Goal: Task Accomplishment & Management: Manage account settings

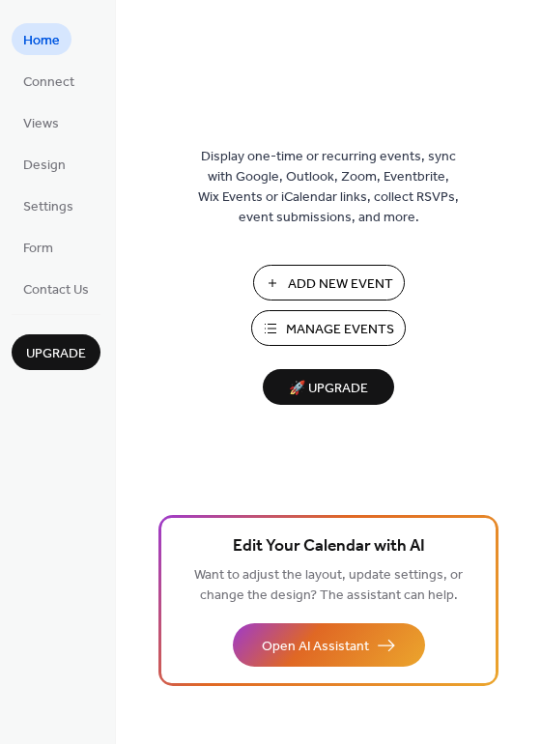
click at [316, 328] on span "Manage Events" at bounding box center [340, 330] width 108 height 20
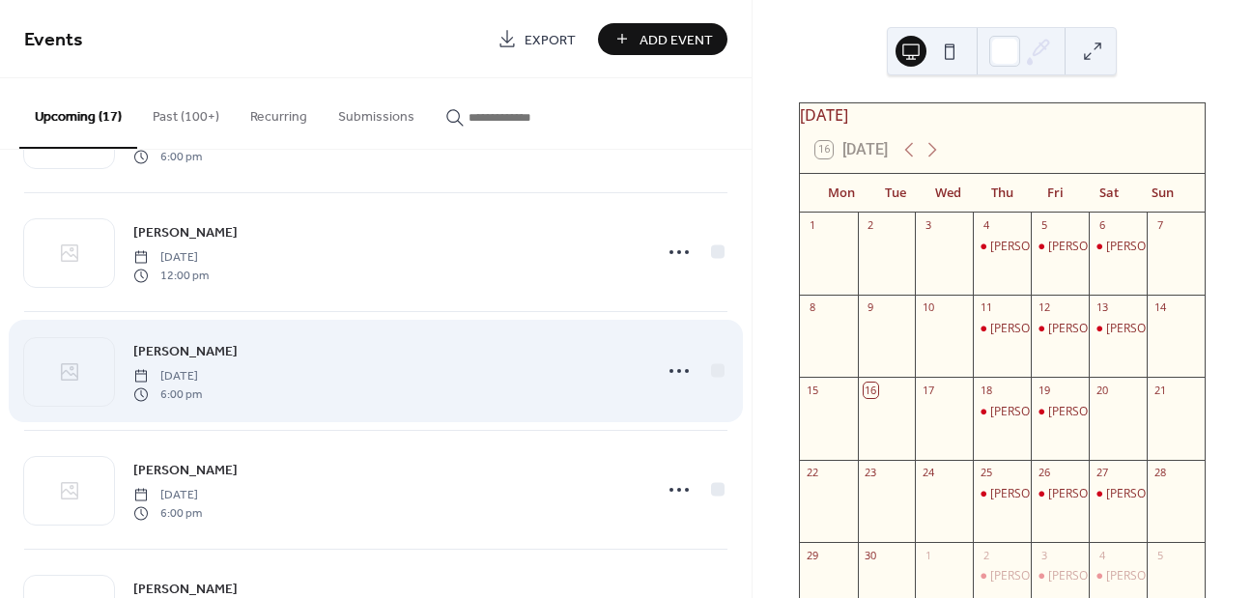
scroll to position [343, 0]
click at [676, 365] on icon at bounding box center [679, 370] width 31 height 31
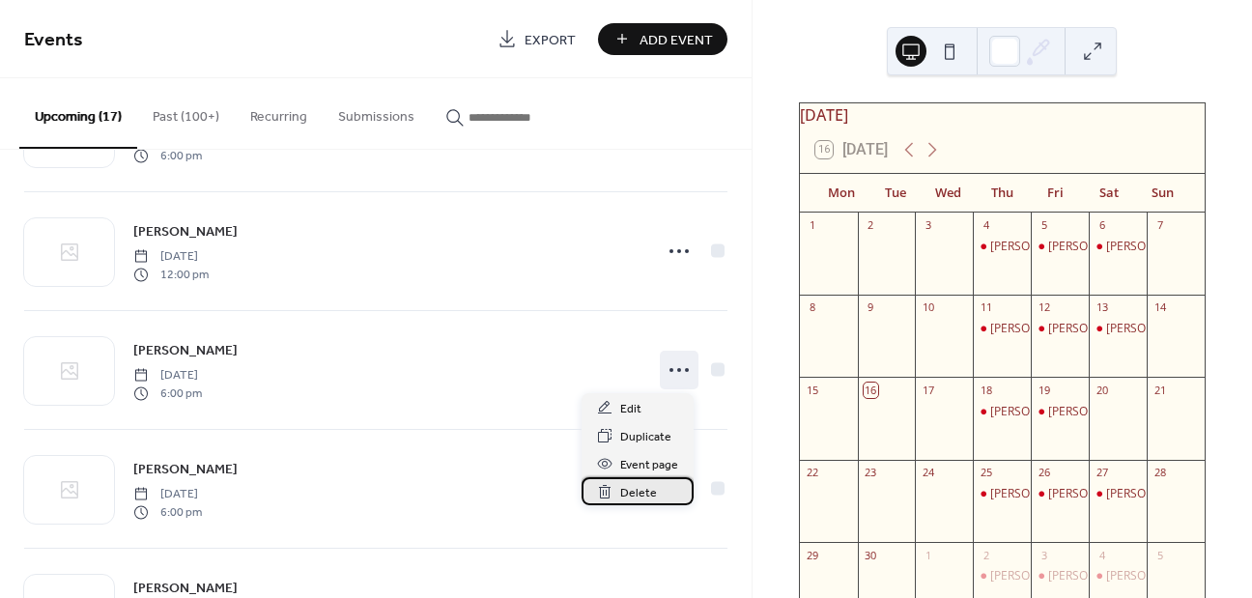
click at [654, 484] on div "Delete" at bounding box center [638, 491] width 112 height 28
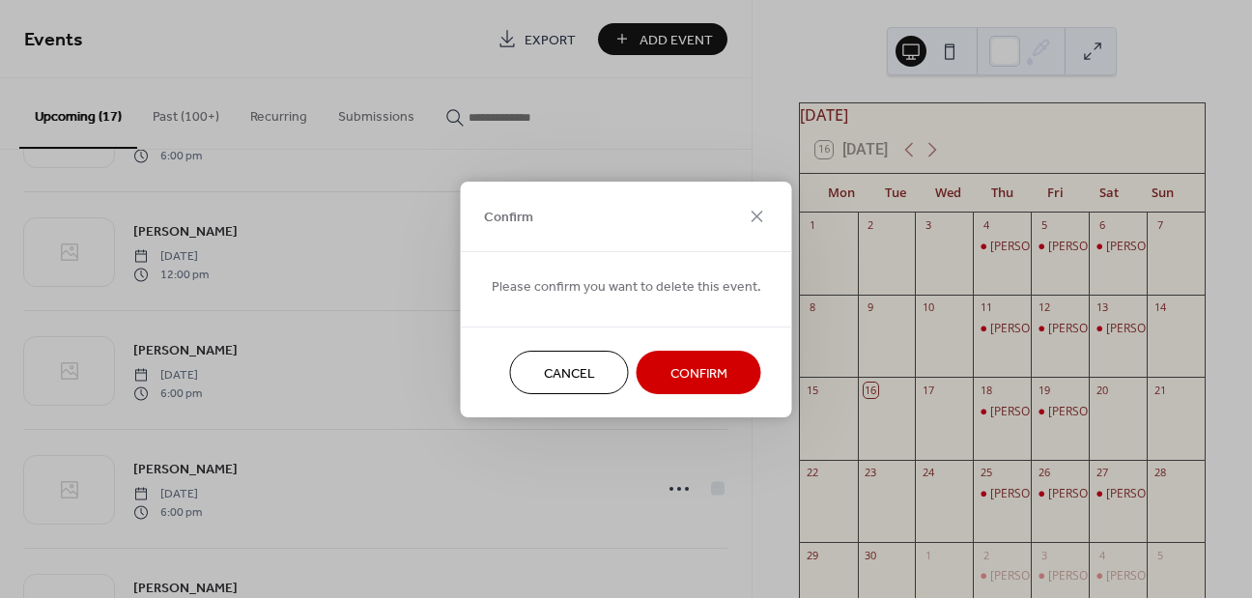
click at [704, 366] on span "Confirm" at bounding box center [699, 373] width 57 height 20
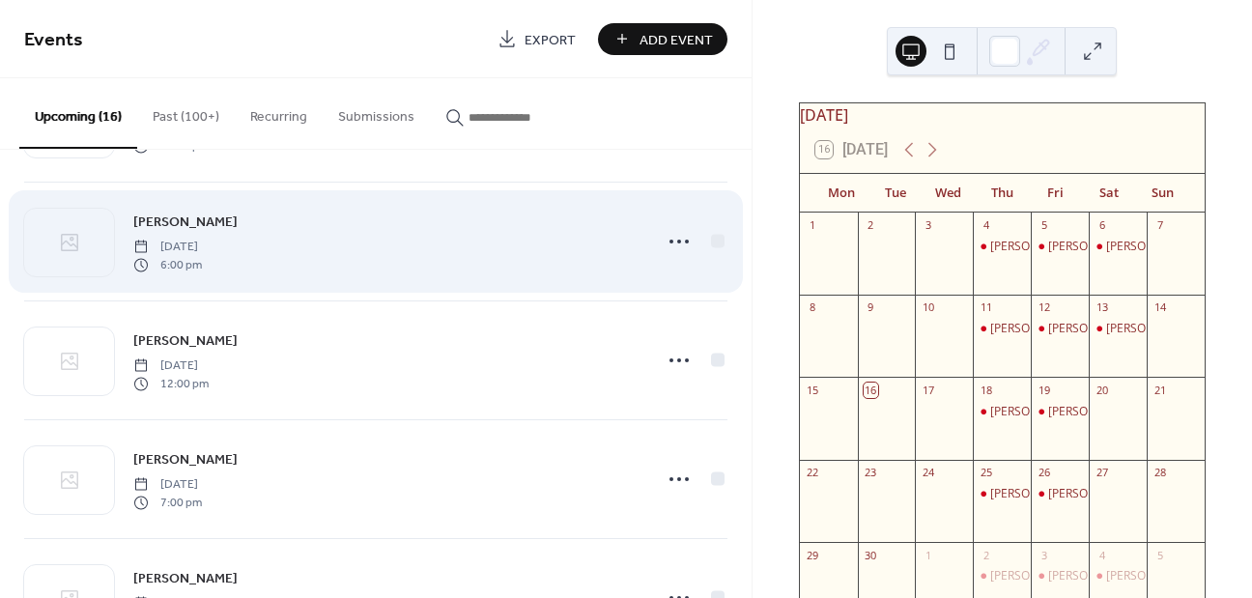
scroll to position [475, 0]
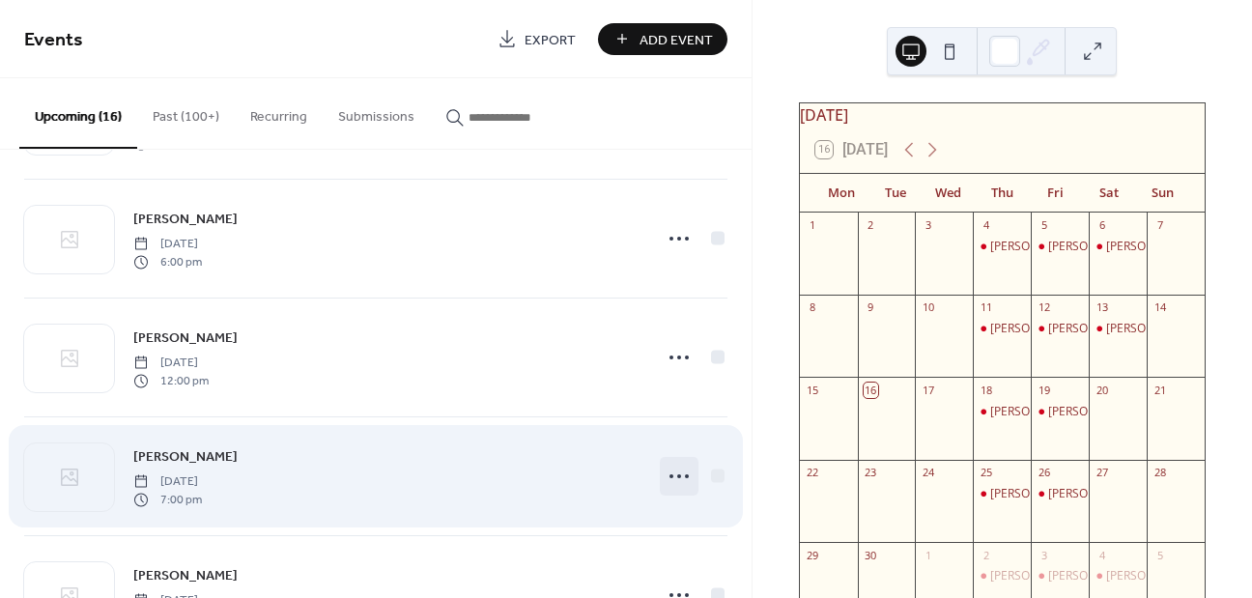
click at [676, 482] on icon at bounding box center [679, 476] width 31 height 31
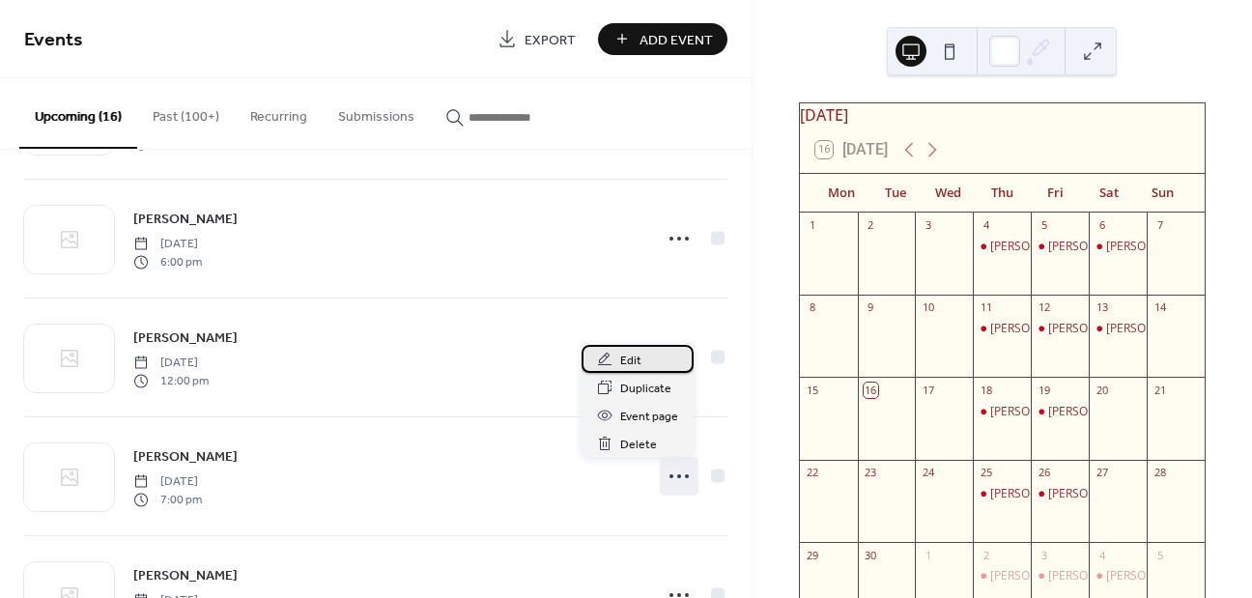
click at [645, 361] on div "Edit" at bounding box center [638, 359] width 112 height 28
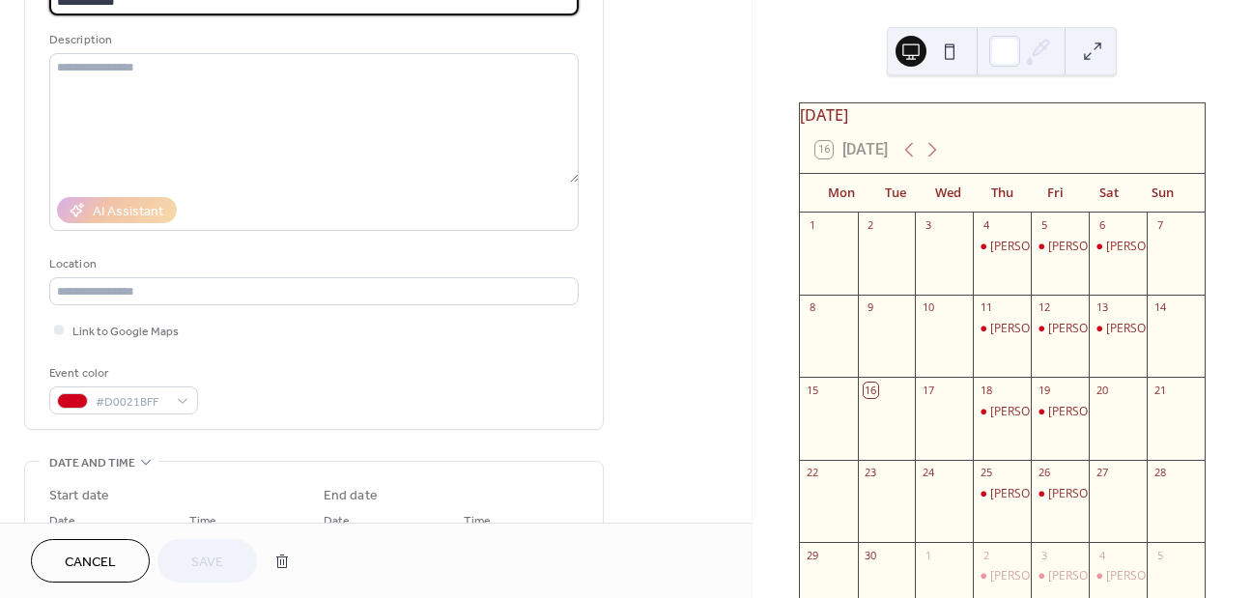
scroll to position [419, 0]
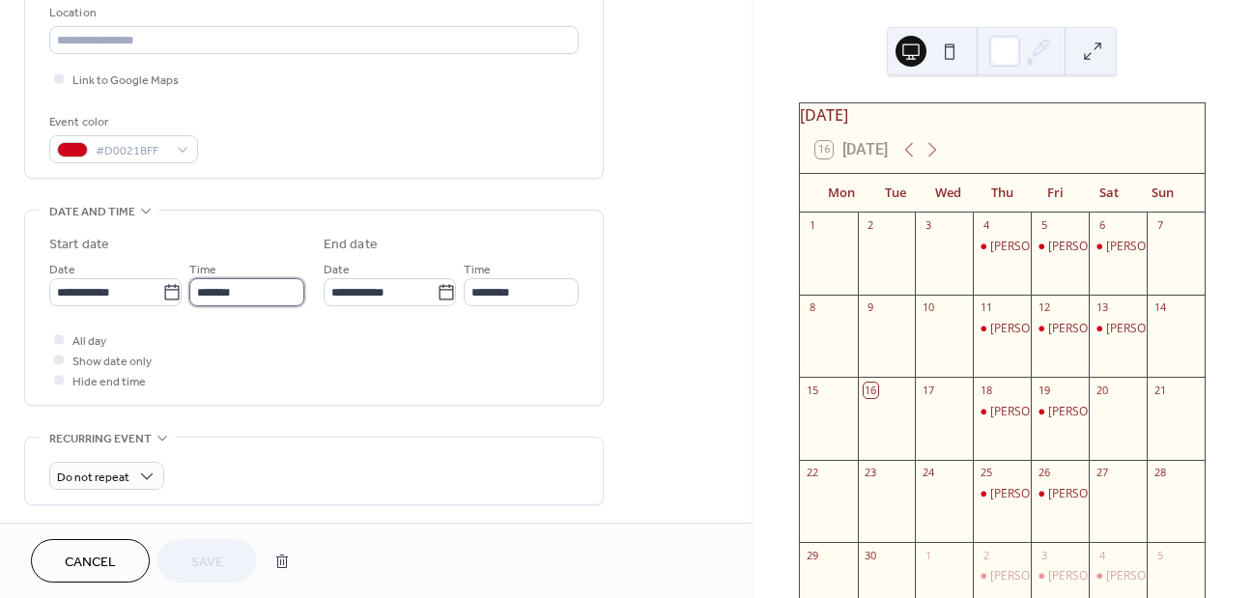
click at [224, 305] on body "**********" at bounding box center [626, 299] width 1252 height 598
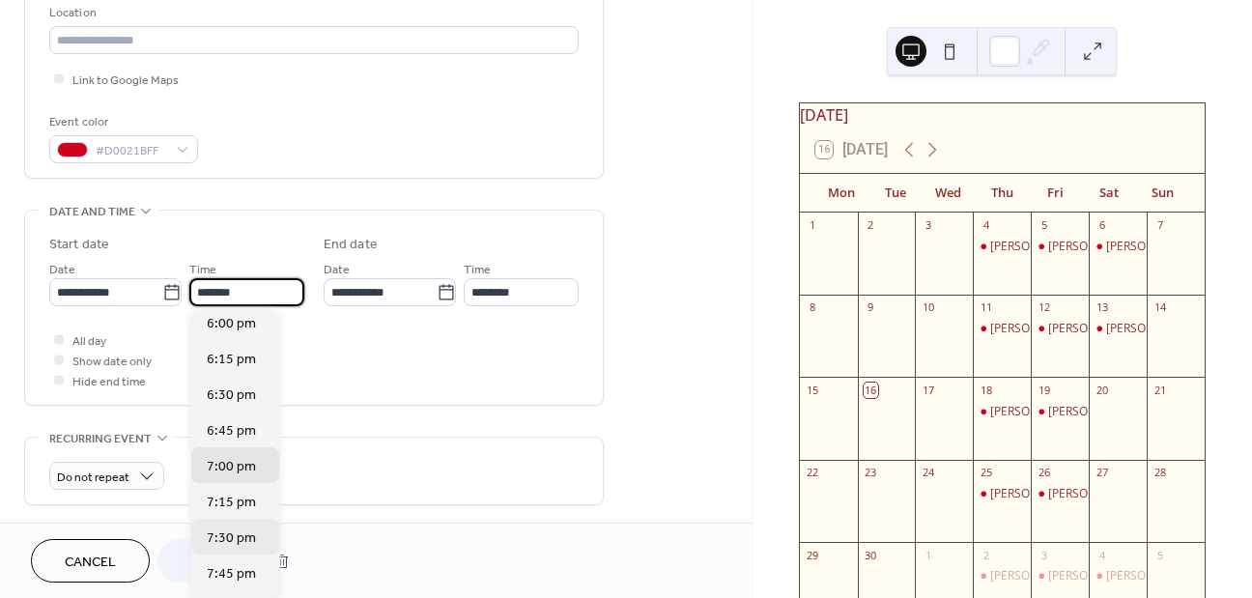
scroll to position [2559, 0]
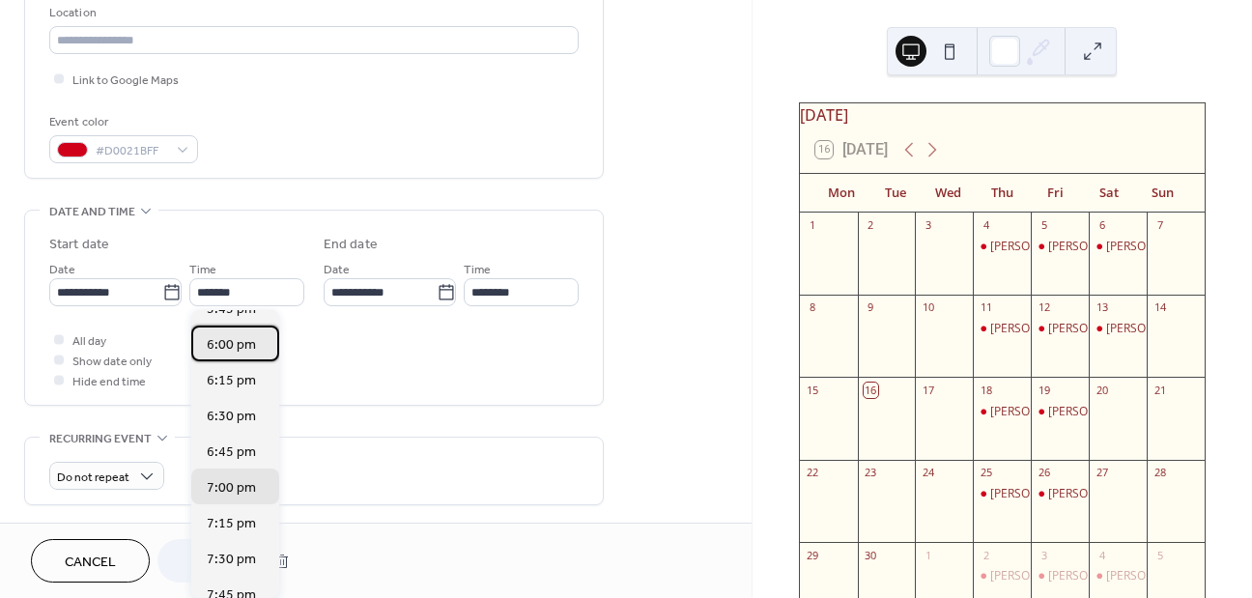
click at [245, 344] on span "6:00 pm" at bounding box center [231, 345] width 49 height 20
type input "*******"
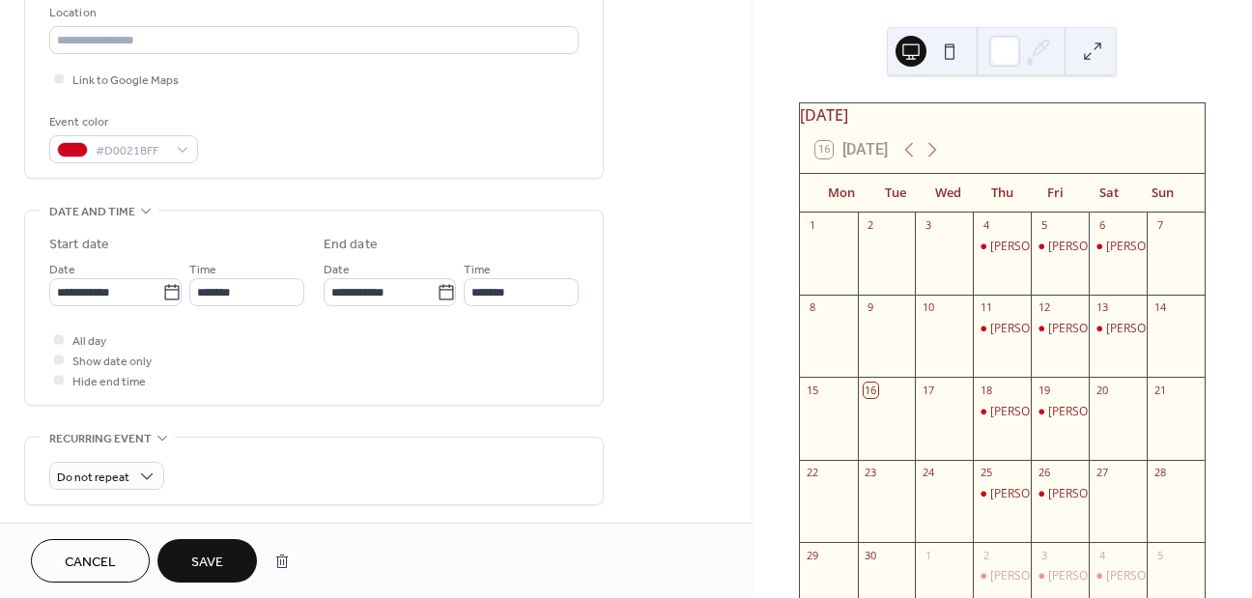
click at [198, 561] on span "Save" at bounding box center [207, 563] width 32 height 20
